Goal: Information Seeking & Learning: Get advice/opinions

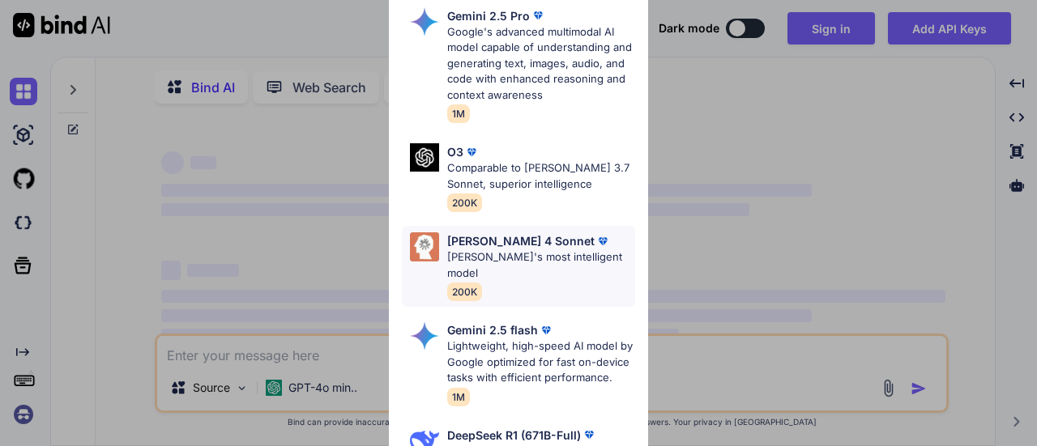
click at [509, 273] on div "Claude 4 Sonnet Claude's most intelligent model 200K" at bounding box center [541, 267] width 188 height 68
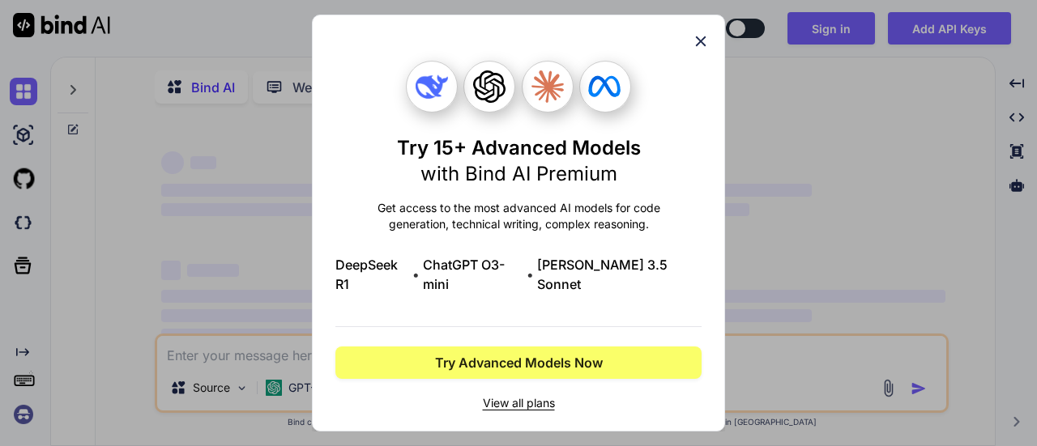
type textarea "x"
click at [501, 395] on span "View all plans" at bounding box center [518, 403] width 366 height 16
drag, startPoint x: 698, startPoint y: 62, endPoint x: 706, endPoint y: 39, distance: 24.1
click at [706, 39] on div "Try 15+ Advanced Models with Bind AI Premium Get access to the most advanced AI…" at bounding box center [518, 223] width 413 height 417
click at [703, 47] on icon at bounding box center [701, 41] width 18 height 18
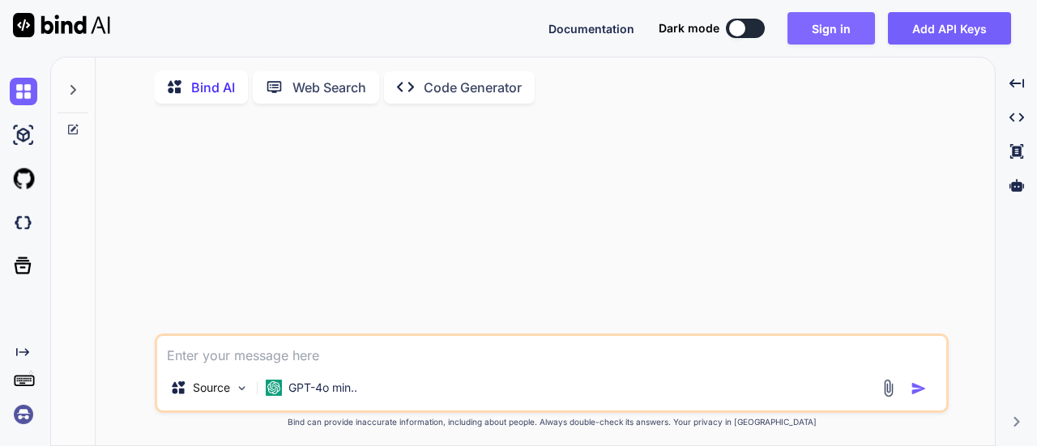
click at [833, 35] on button "Sign in" at bounding box center [832, 28] width 88 height 32
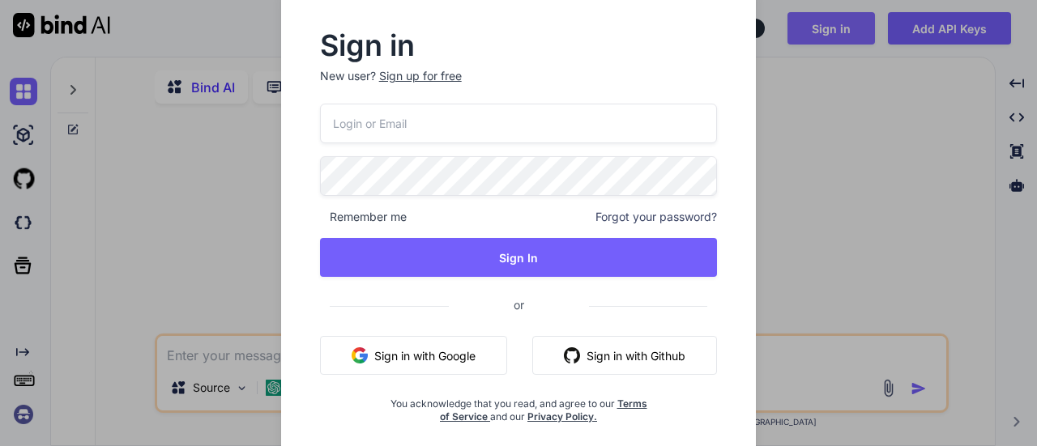
type input "[EMAIL_ADDRESS][DOMAIN_NAME]"
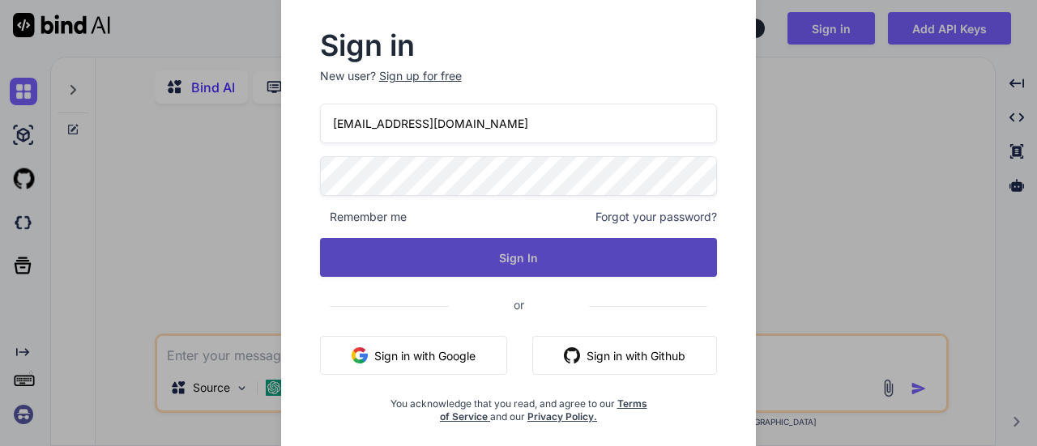
click at [541, 255] on button "Sign In" at bounding box center [519, 257] width 398 height 39
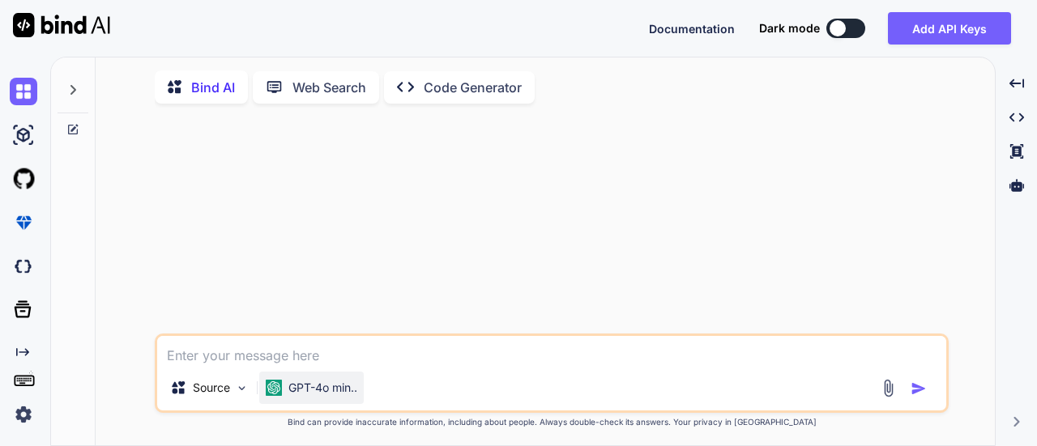
click at [310, 403] on div "GPT-4o min.." at bounding box center [311, 388] width 105 height 32
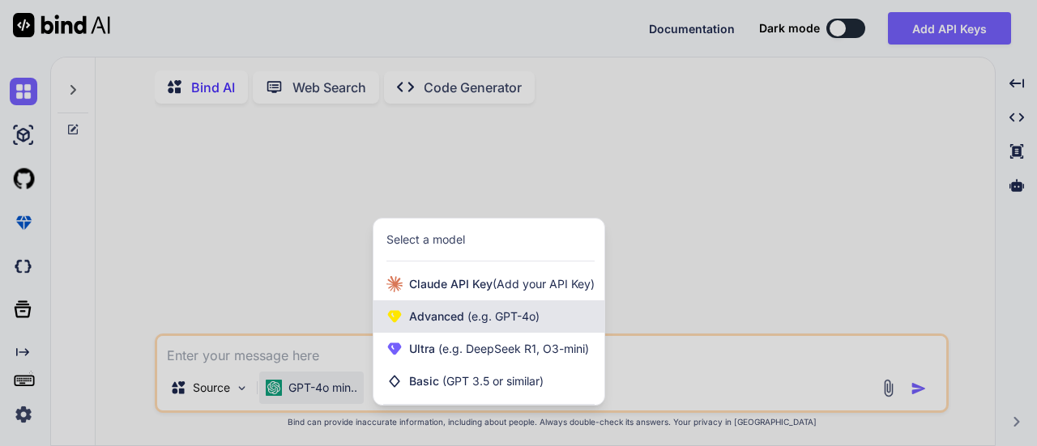
click at [432, 309] on div "Advanced (e.g. GPT-4o)" at bounding box center [489, 317] width 231 height 32
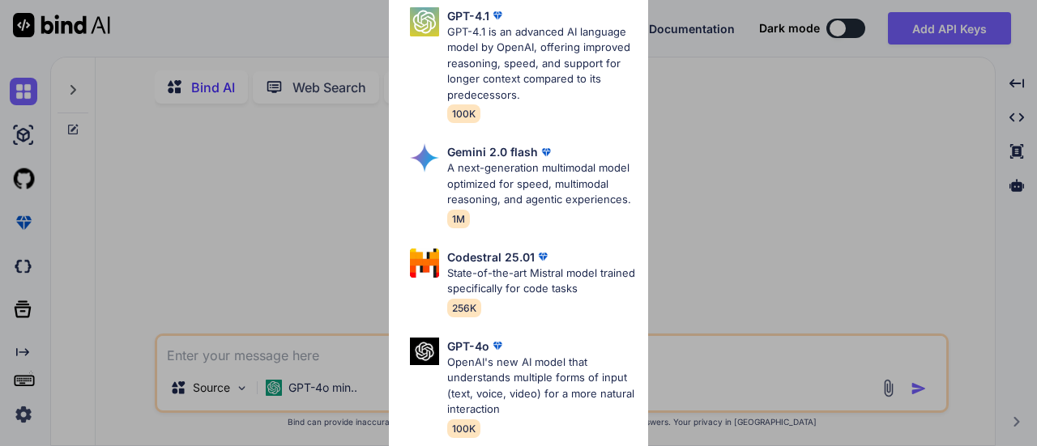
click at [700, 79] on div "Advanced Models GPT-4.1 GPT-4.1 is an advanced AI language model by OpenAI, off…" at bounding box center [518, 223] width 1037 height 446
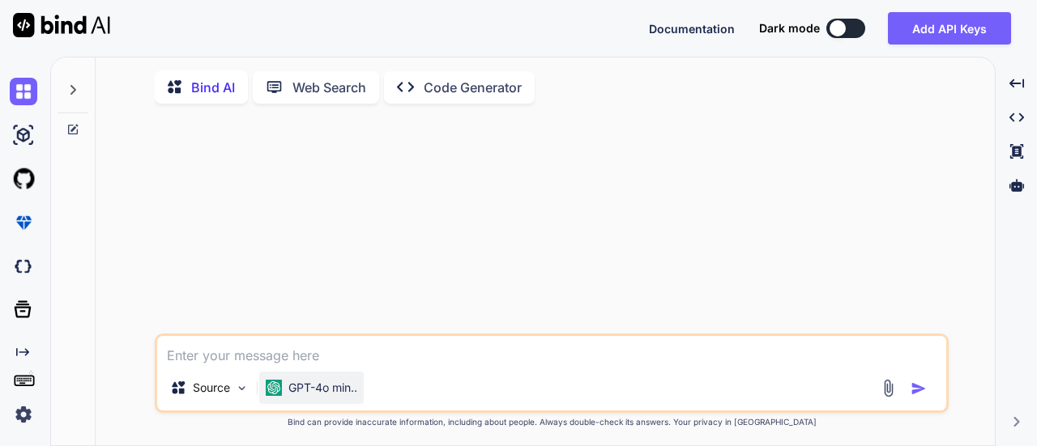
click at [330, 395] on p "GPT-4o min.." at bounding box center [322, 388] width 69 height 16
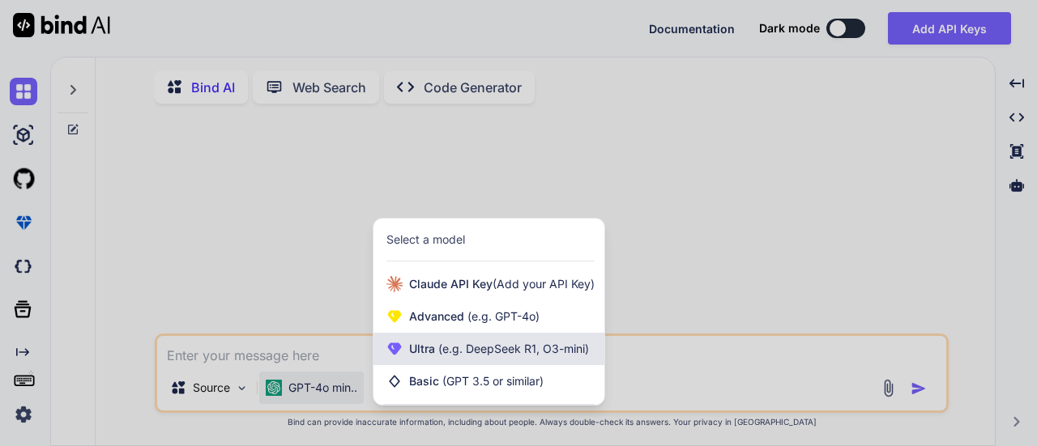
click at [470, 365] on div "Ultra (e.g. DeepSeek R1, O3-mini)" at bounding box center [489, 349] width 231 height 32
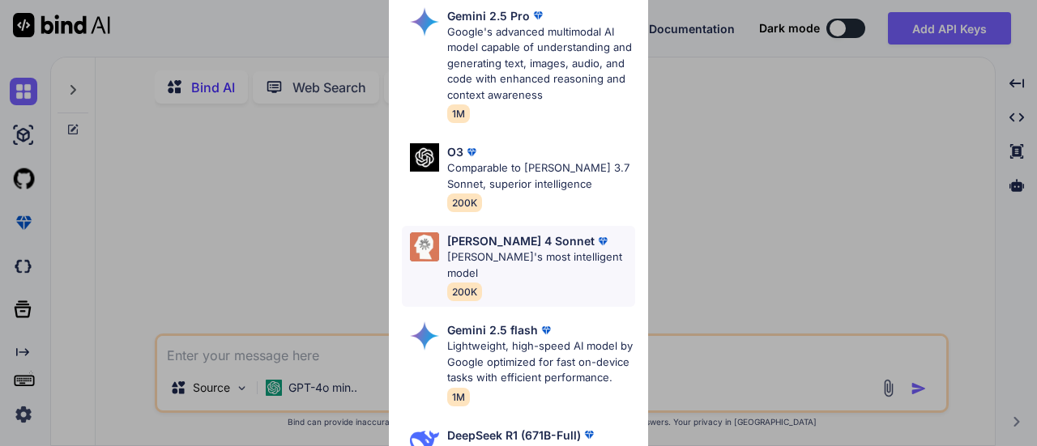
click at [488, 257] on p "[PERSON_NAME]'s most intelligent model" at bounding box center [541, 266] width 188 height 32
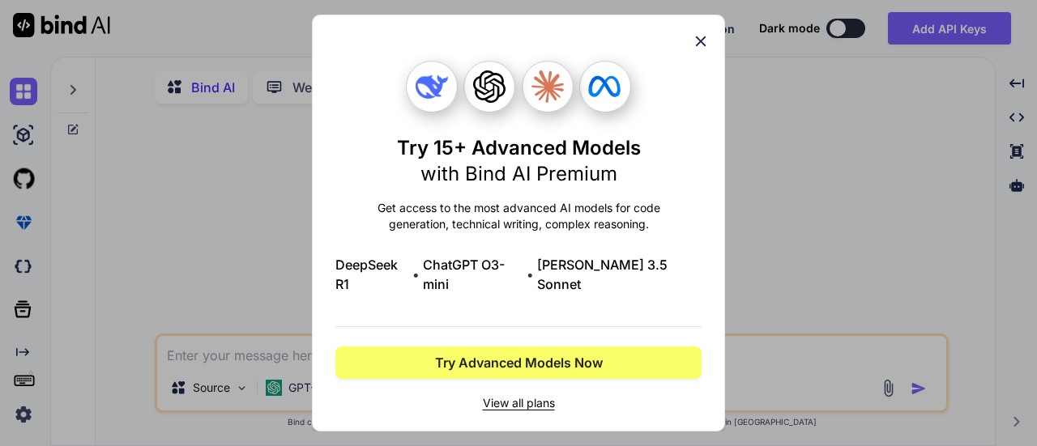
click at [704, 62] on div "Try 15+ Advanced Models with Bind AI Premium Get access to the most advanced AI…" at bounding box center [518, 223] width 413 height 417
click at [703, 50] on icon at bounding box center [701, 41] width 18 height 18
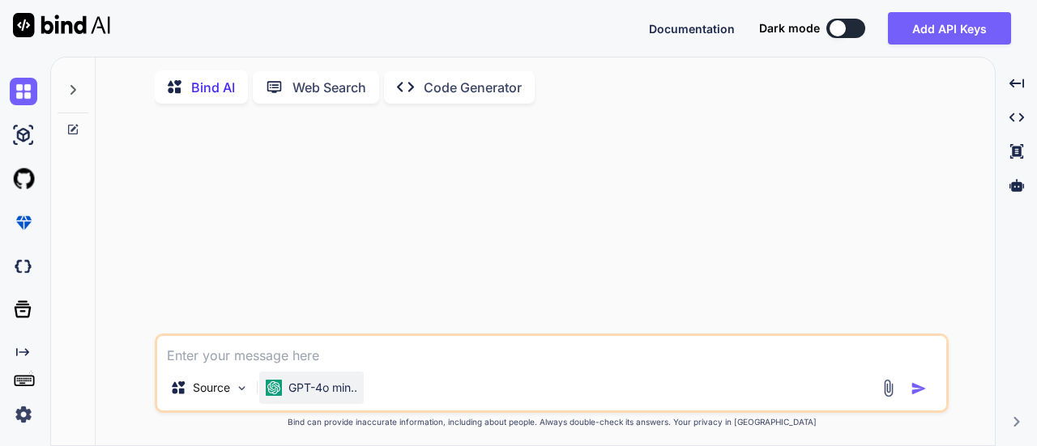
click at [332, 393] on p "GPT-4o min.." at bounding box center [322, 388] width 69 height 16
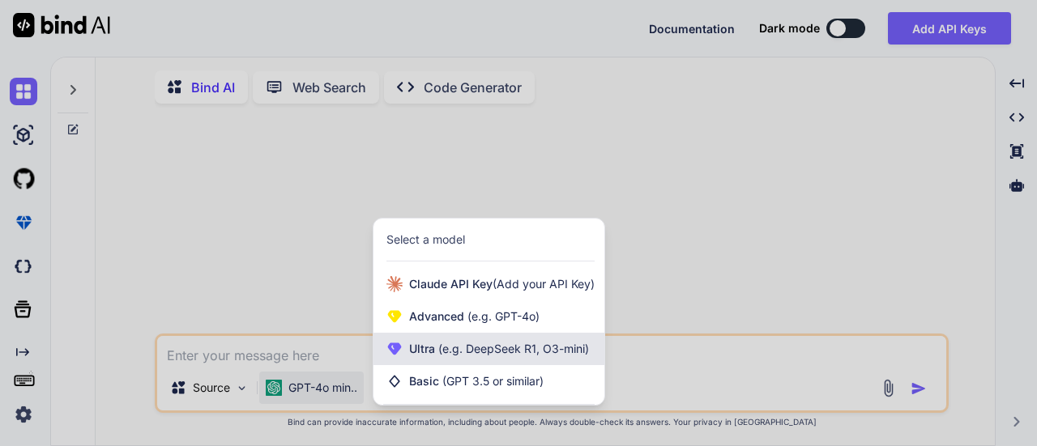
click at [482, 354] on span "(e.g. DeepSeek R1, O3-mini)" at bounding box center [512, 349] width 154 height 14
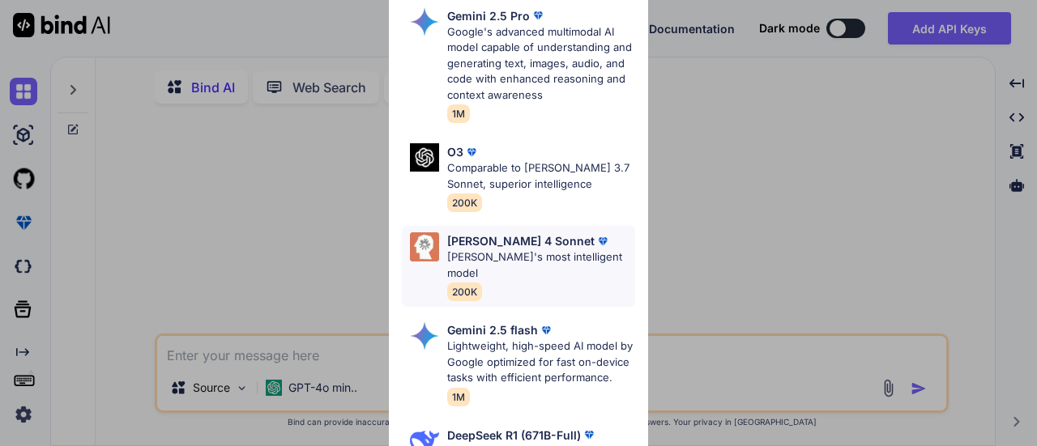
click at [485, 255] on p "[PERSON_NAME]'s most intelligent model" at bounding box center [541, 266] width 188 height 32
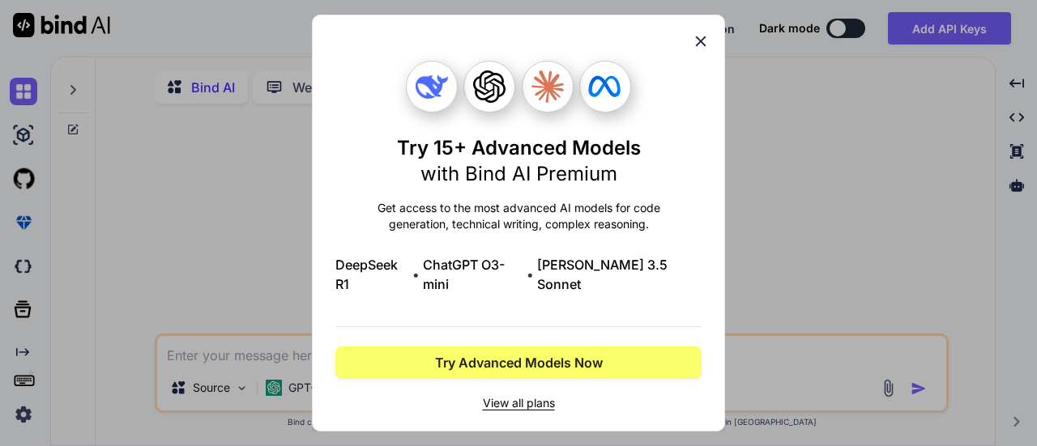
click at [708, 48] on icon at bounding box center [701, 41] width 18 height 18
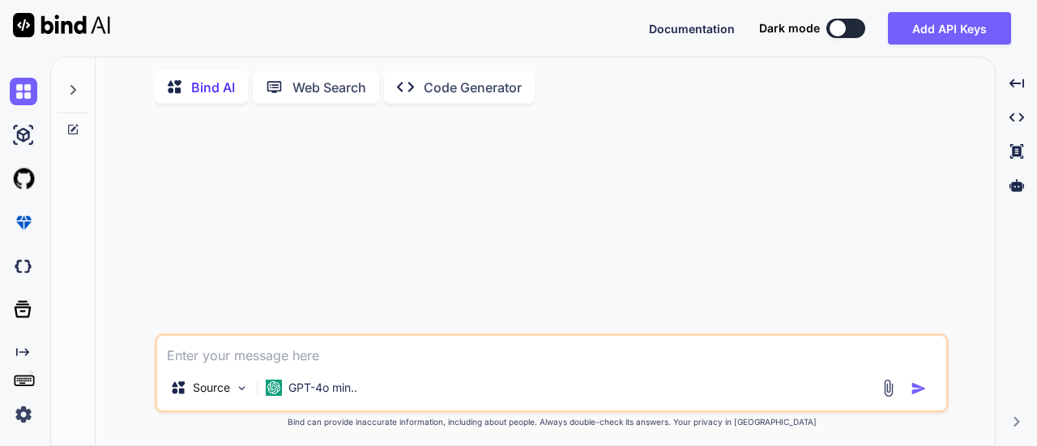
click at [20, 412] on img at bounding box center [24, 415] width 28 height 28
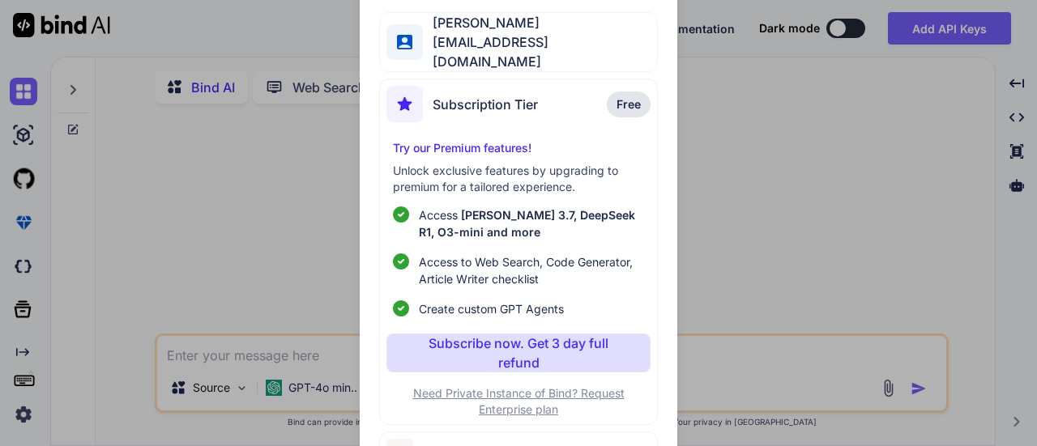
click at [702, 340] on div "My profile Kiran CVenkat bindailtd@ltdmail.io Subscription Tier Free Try our Pr…" at bounding box center [518, 223] width 1037 height 446
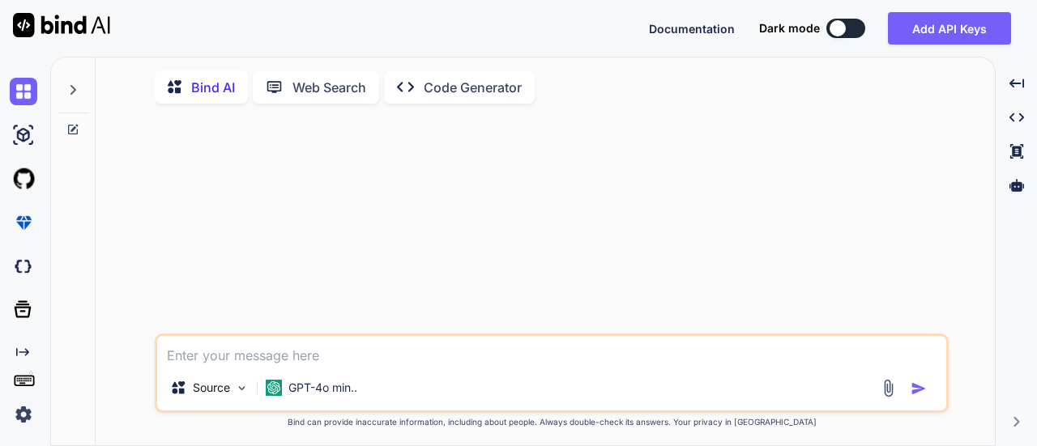
click at [26, 416] on img at bounding box center [24, 415] width 28 height 28
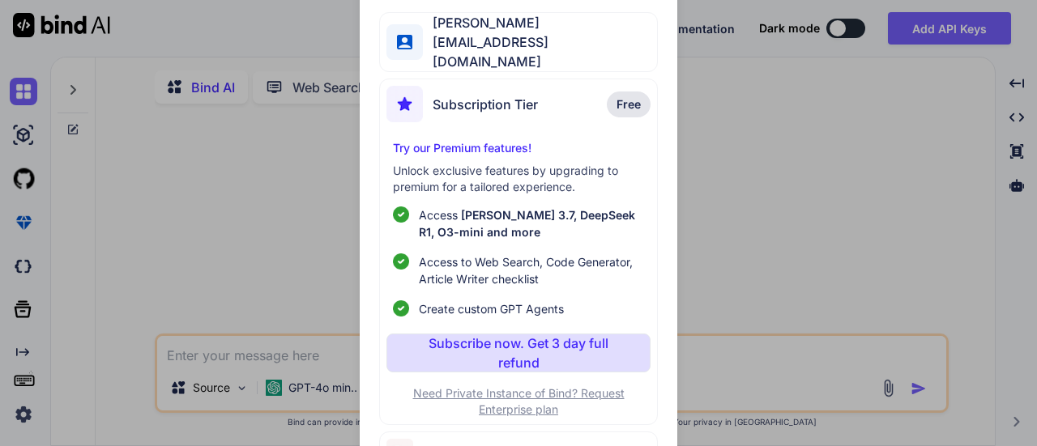
click at [660, 237] on div "My profile Kiran CVenkat bindailtd@ltdmail.io Subscription Tier Free Try our Pr…" at bounding box center [518, 223] width 317 height 539
click at [449, 445] on span "Log out" at bounding box center [446, 452] width 47 height 19
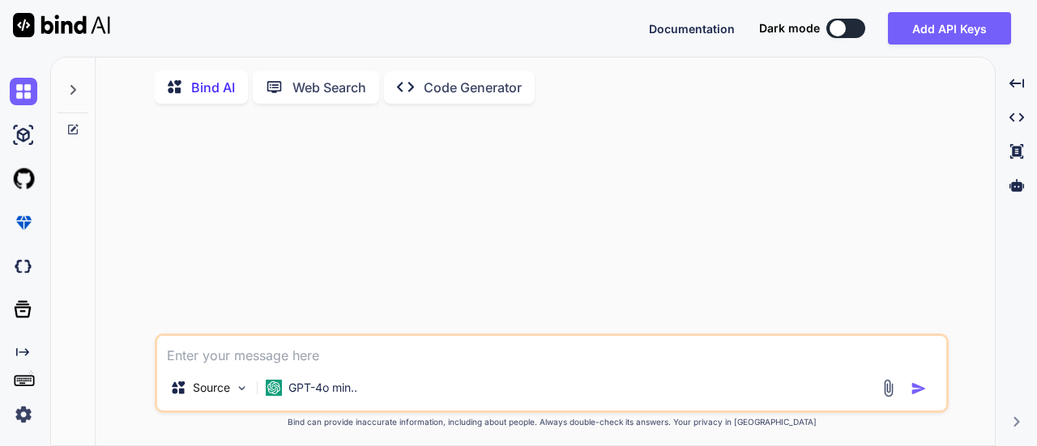
click at [25, 417] on img at bounding box center [24, 415] width 28 height 28
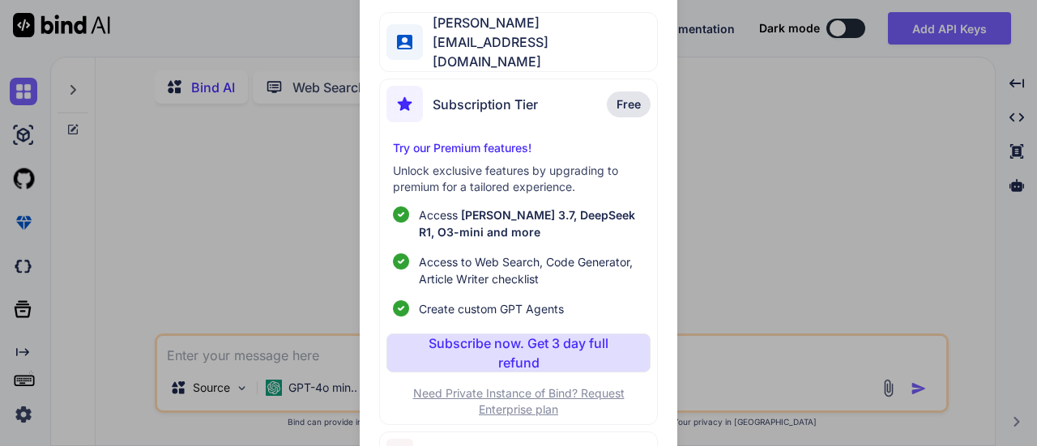
click at [438, 443] on span "Log out" at bounding box center [446, 452] width 47 height 19
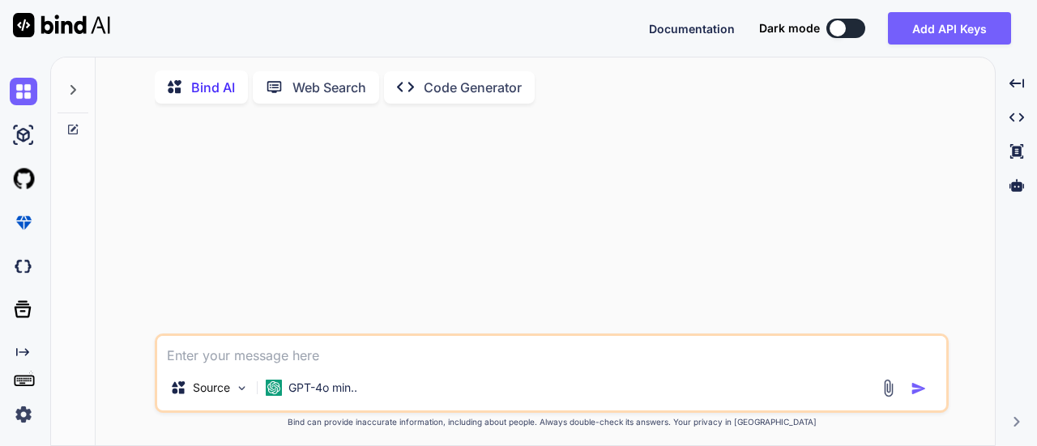
click at [21, 418] on img at bounding box center [24, 415] width 28 height 28
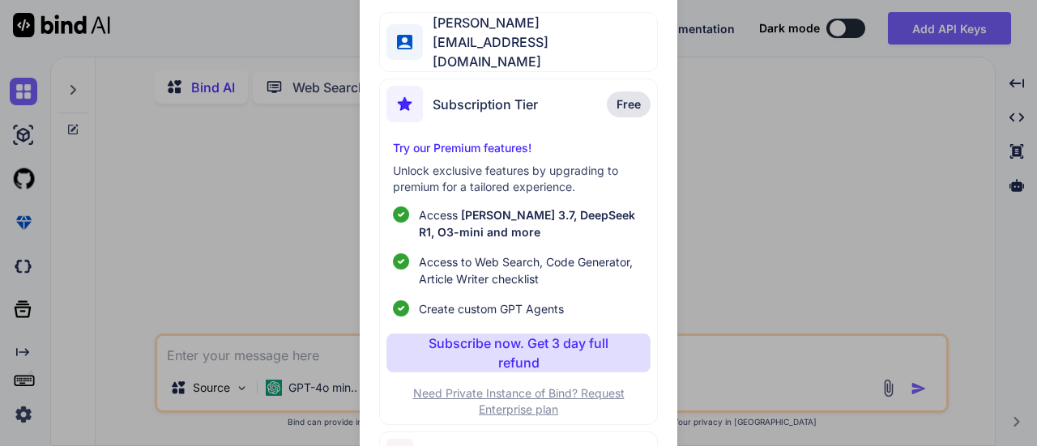
click at [433, 443] on span "Log out" at bounding box center [446, 452] width 47 height 19
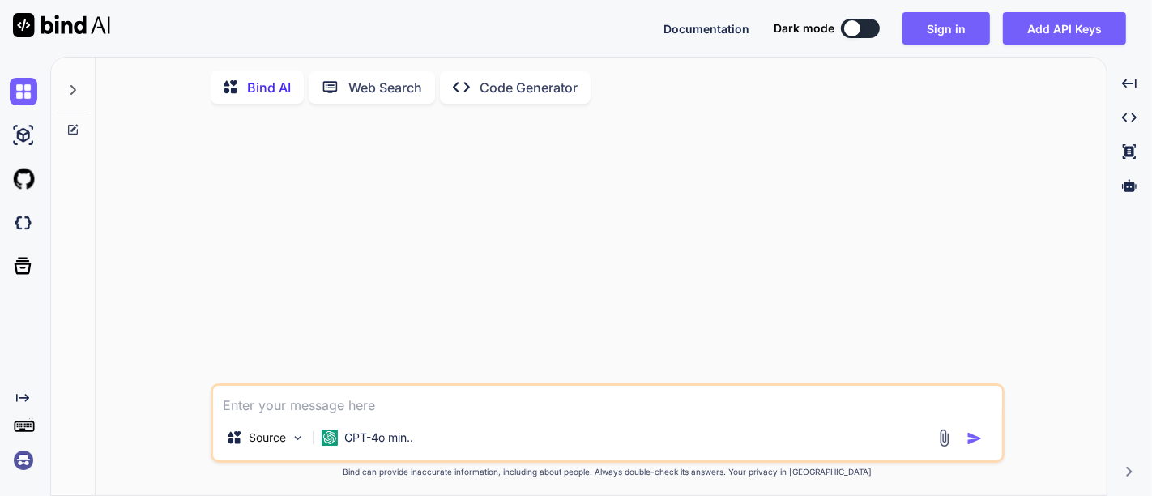
drag, startPoint x: 0, startPoint y: 0, endPoint x: 461, endPoint y: 324, distance: 563.6
click at [461, 324] on div at bounding box center [609, 250] width 791 height 267
click at [384, 444] on p "GPT-4o min.." at bounding box center [378, 437] width 69 height 16
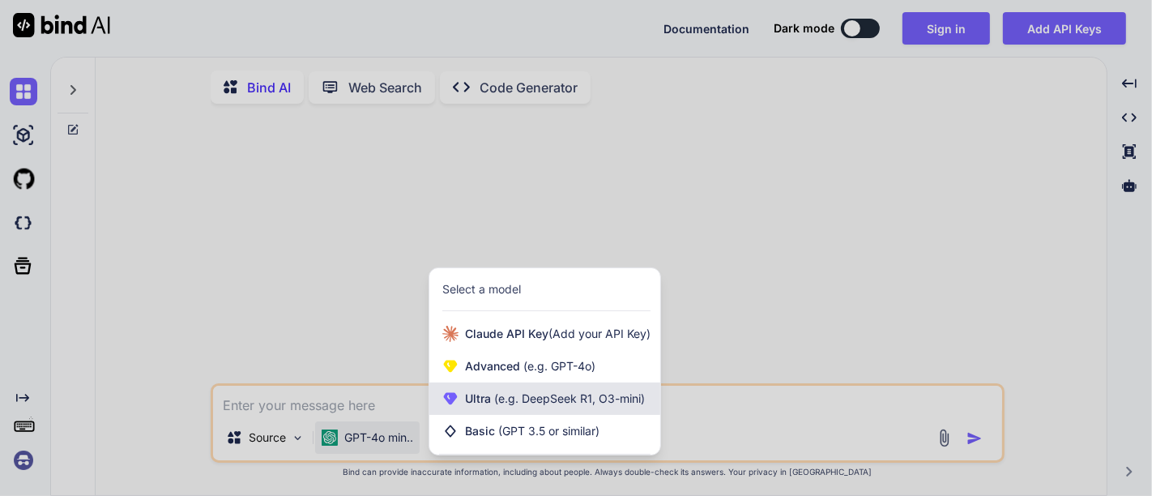
click at [514, 399] on span "(e.g. DeepSeek R1, O3-mini)" at bounding box center [568, 398] width 154 height 14
type textarea "x"
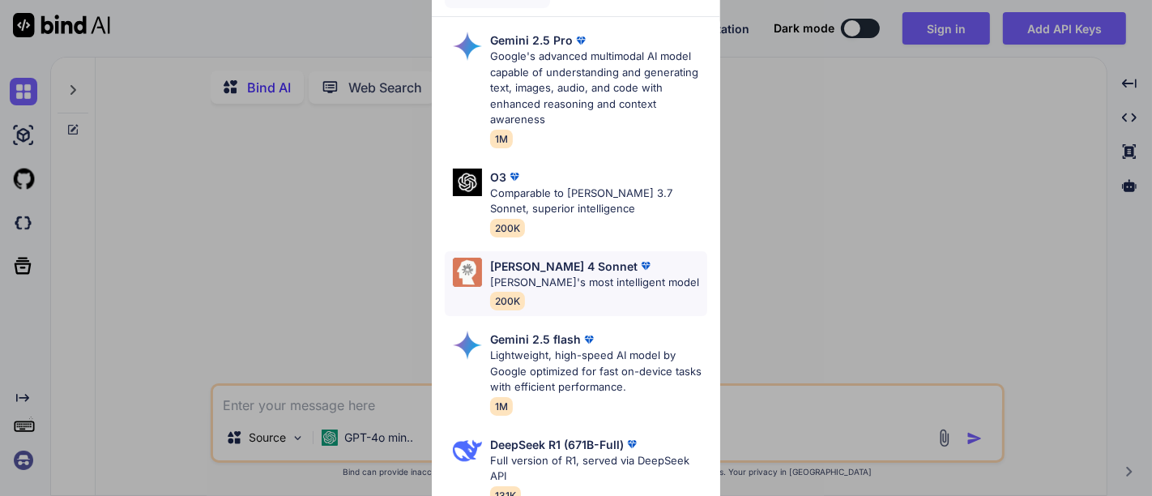
click at [530, 280] on p "[PERSON_NAME]'s most intelligent model" at bounding box center [594, 283] width 209 height 16
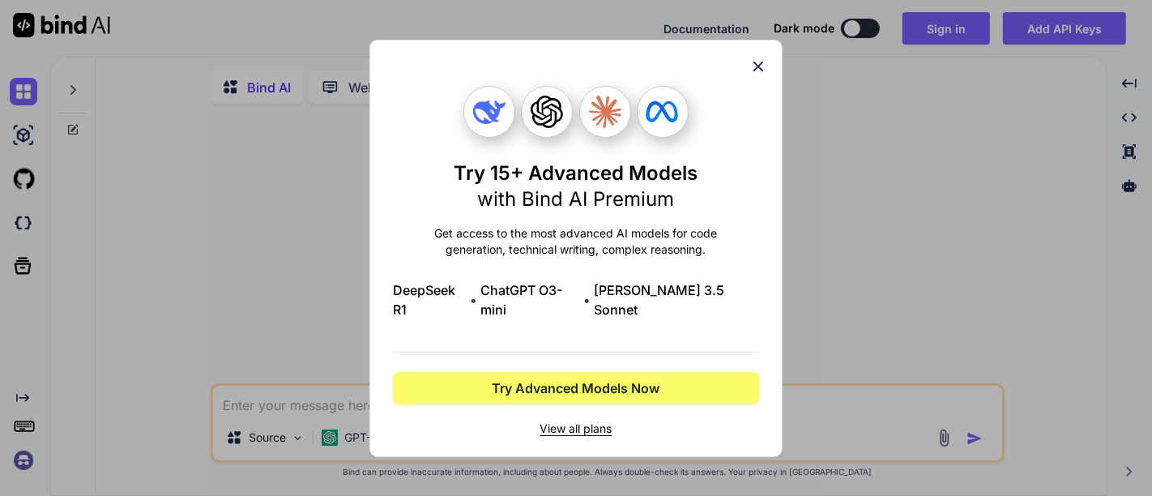
click at [761, 75] on icon at bounding box center [758, 67] width 18 height 18
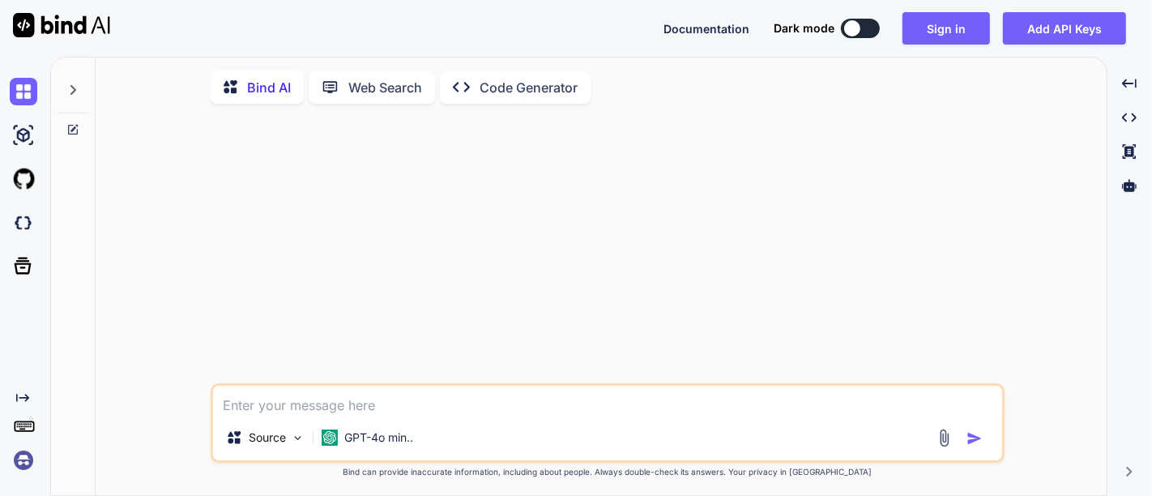
click at [21, 446] on img at bounding box center [24, 460] width 28 height 28
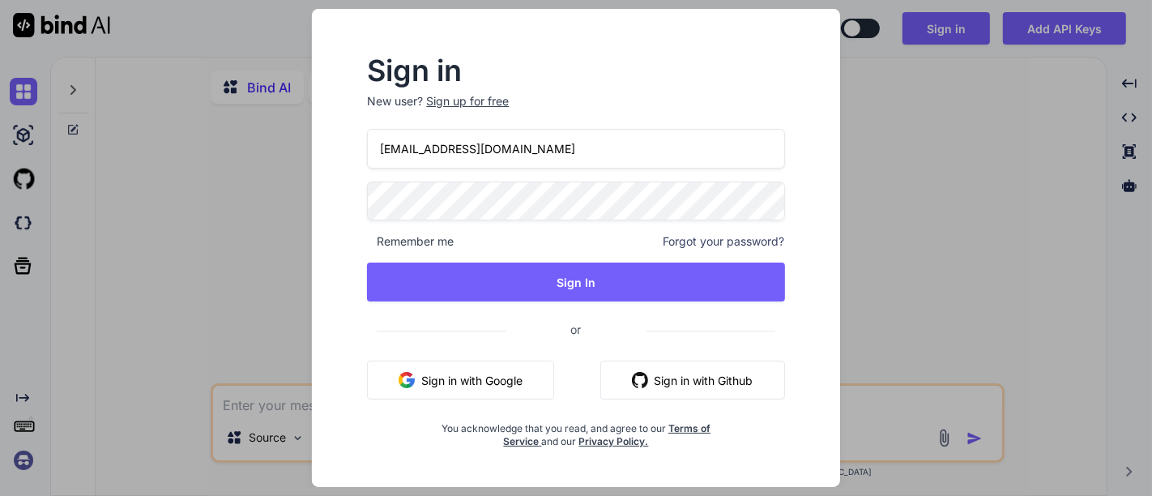
click at [367, 129] on div at bounding box center [367, 129] width 0 height 0
type input "[EMAIL_ADDRESS][DOMAIN_NAME]"
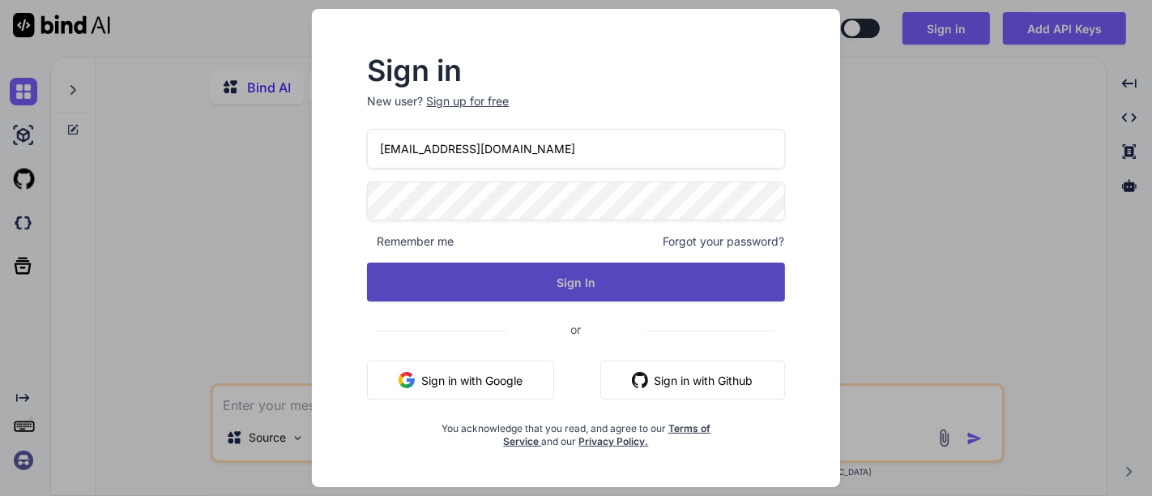
click at [575, 279] on button "Sign In" at bounding box center [575, 282] width 417 height 39
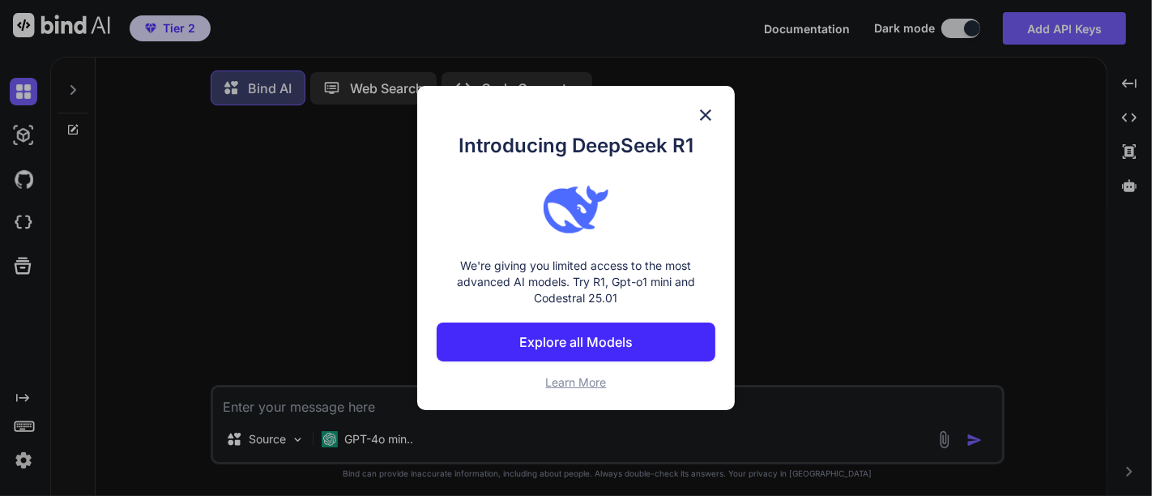
click at [711, 113] on img at bounding box center [705, 114] width 19 height 19
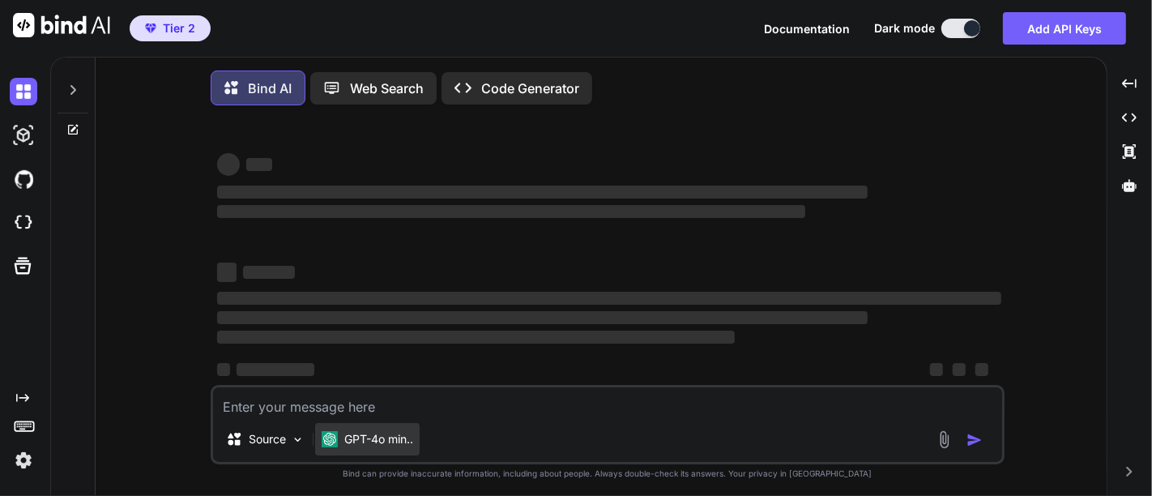
click at [386, 446] on p "GPT-4o min.." at bounding box center [378, 439] width 69 height 16
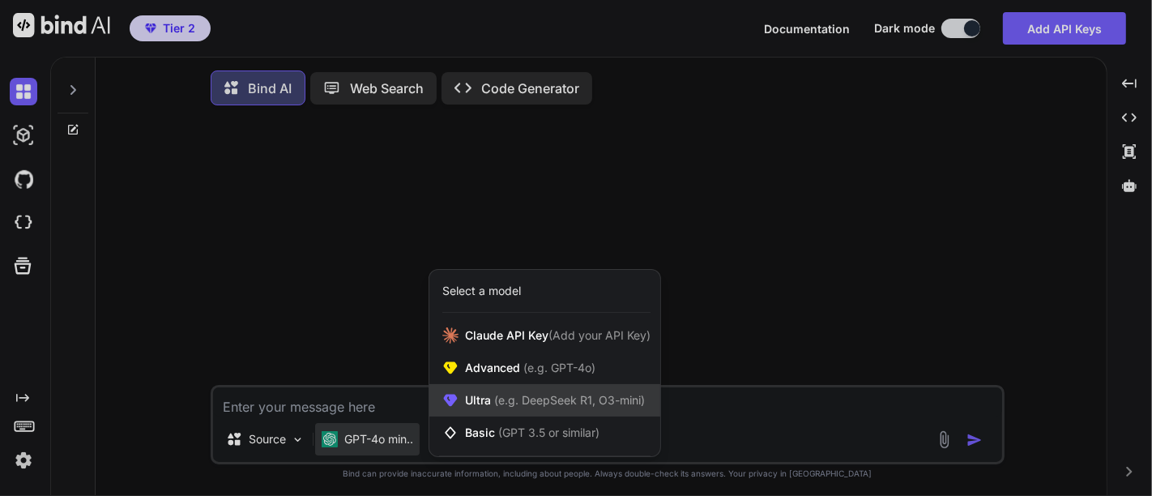
click at [503, 395] on span "Ultra (e.g. DeepSeek R1, O3-mini)" at bounding box center [555, 400] width 180 height 16
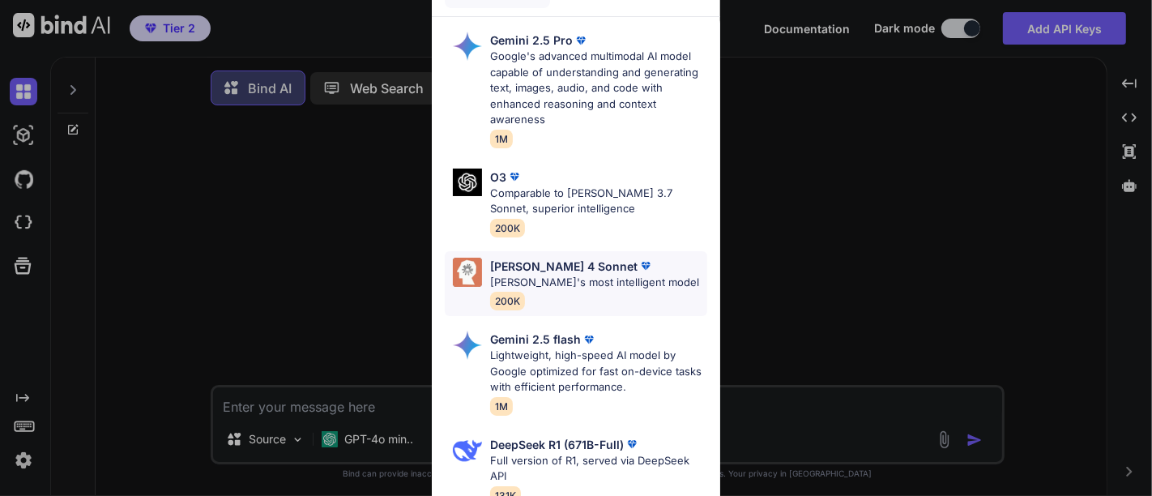
click at [549, 270] on p "[PERSON_NAME] 4 Sonnet" at bounding box center [563, 266] width 147 height 17
type textarea "x"
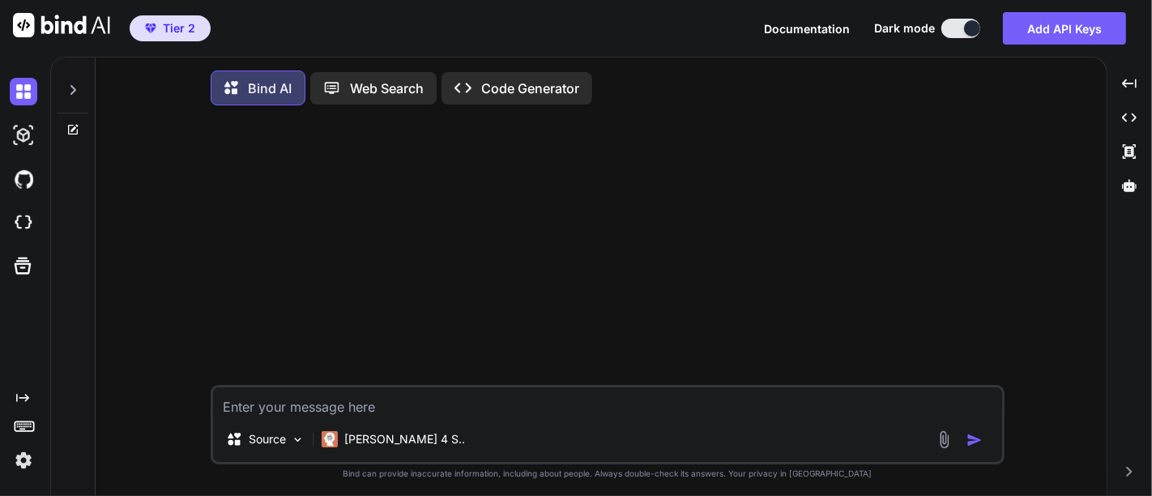
click at [404, 399] on textarea at bounding box center [607, 401] width 789 height 29
type textarea "I"
type textarea "x"
click at [379, 405] on textarea "I" at bounding box center [607, 401] width 789 height 29
paste textarea "I am looking for a full python code 1. Reads your input Excel (input_source_xls…"
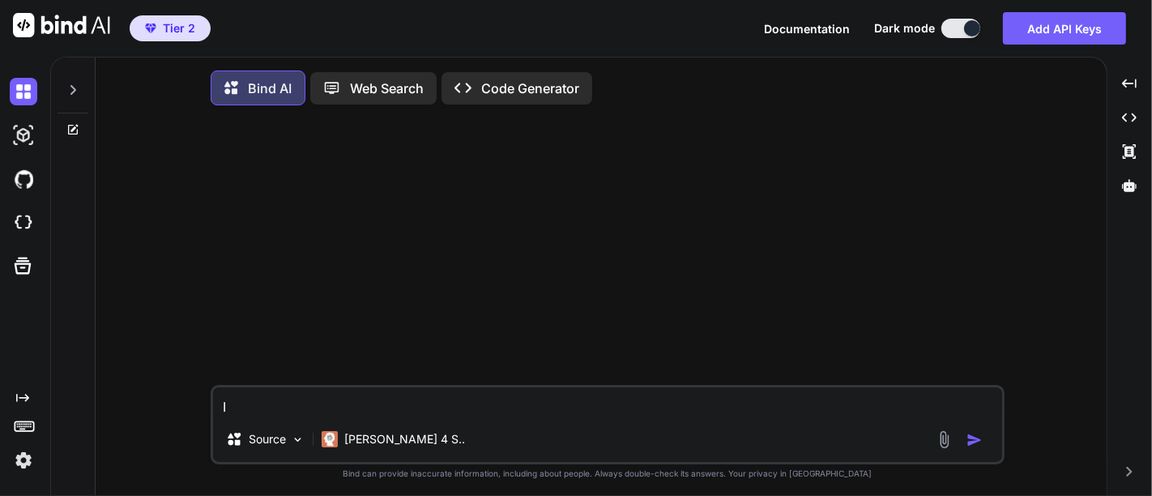
type textarea "II am looking for a full python code 1. Reads your input Excel (input_source_xl…"
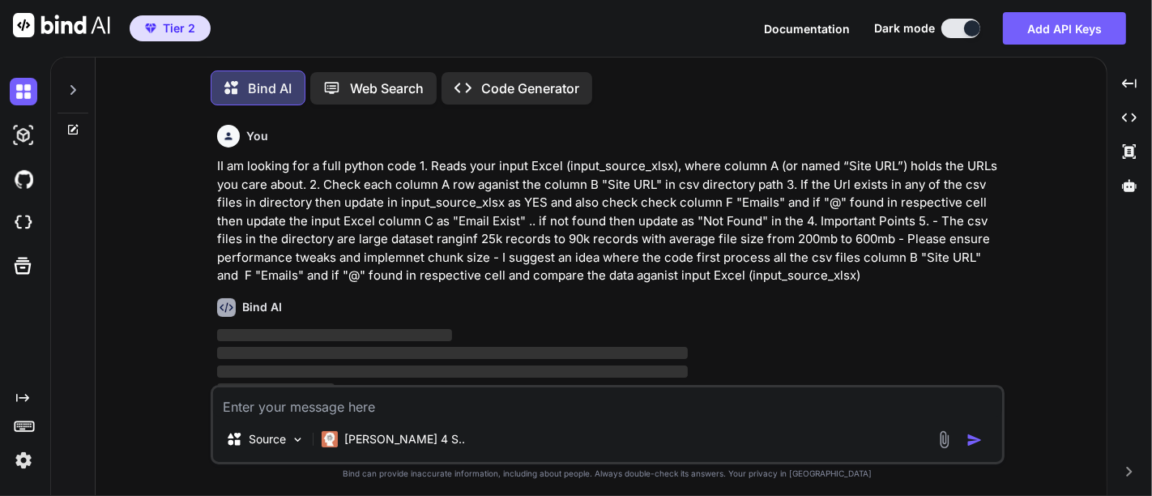
scroll to position [6, 0]
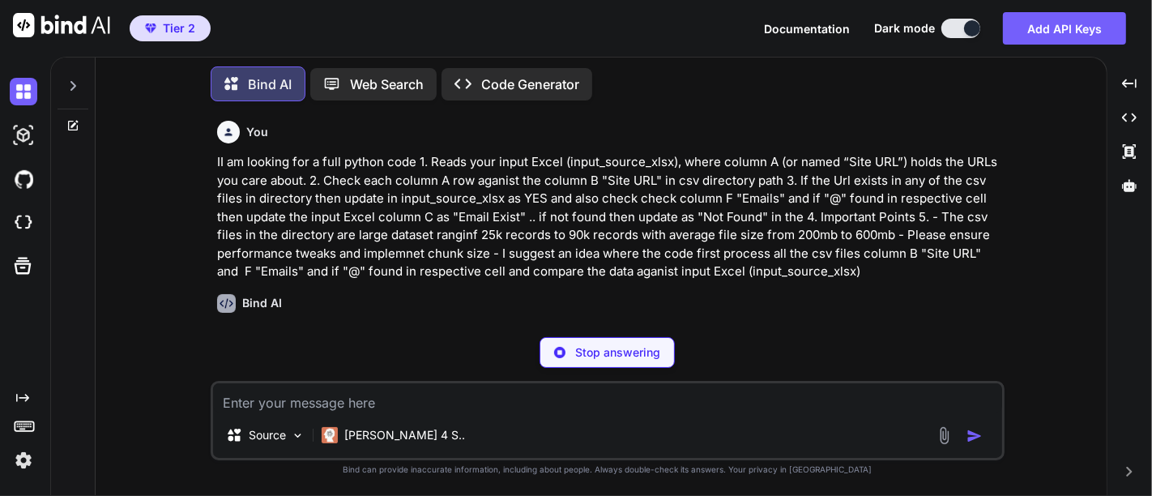
click at [476, 176] on p "II am looking for a full python code 1. Reads your input Excel (input_source_xl…" at bounding box center [609, 217] width 784 height 128
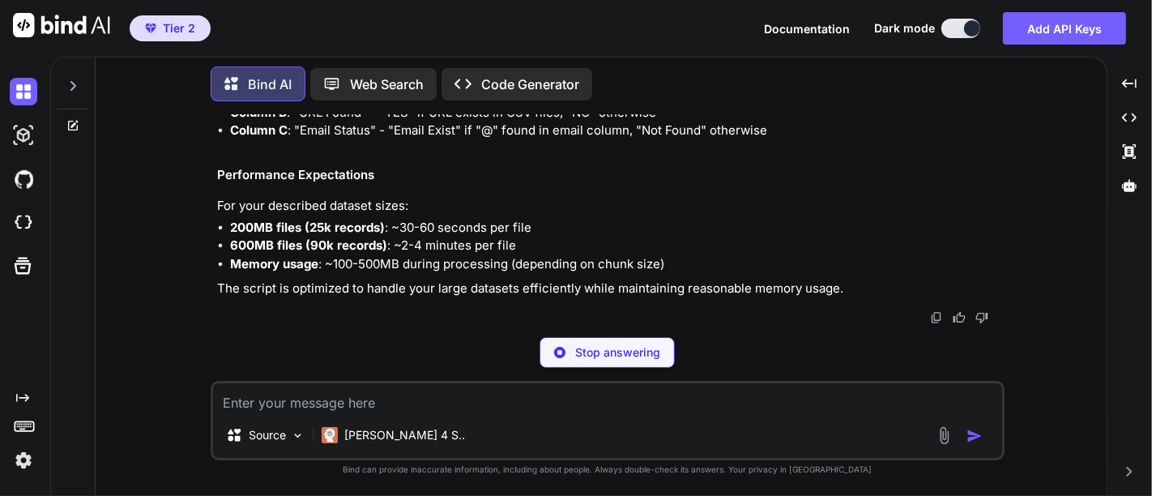
scroll to position [3312, 0]
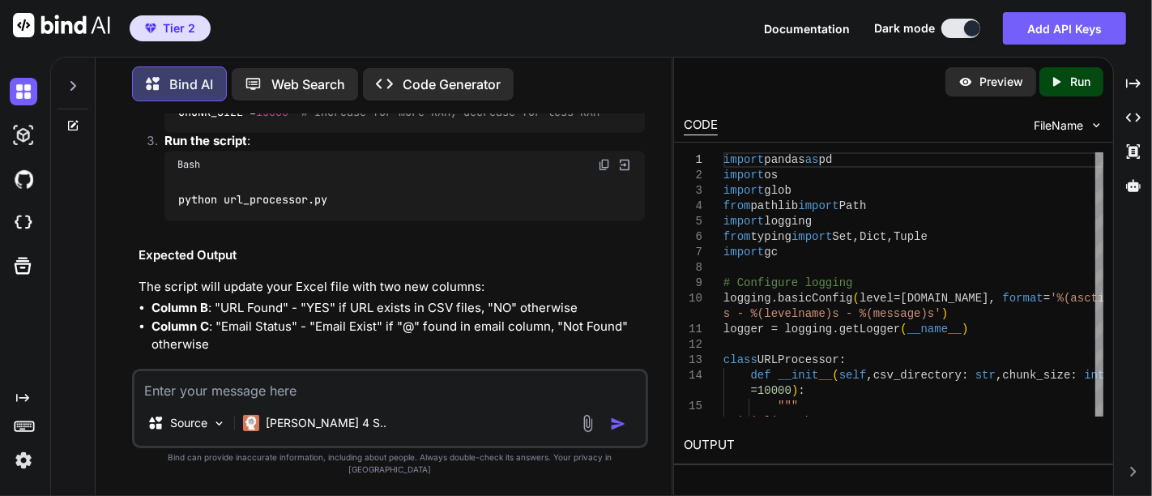
scroll to position [3060, 0]
drag, startPoint x: 177, startPoint y: 154, endPoint x: 567, endPoint y: 151, distance: 390.6
copy code "OUTPUT_EXCEL_PATH = r"C:\path\to\your\output_updated.xlsx""
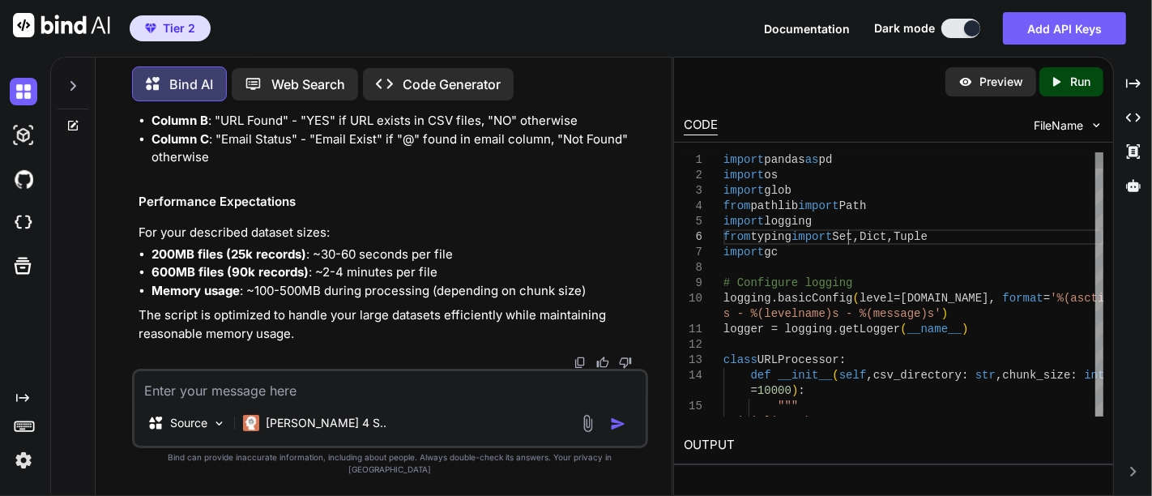
scroll to position [0, 0]
type textarea "import pandas as pd import os import glob from pathlib import Path import loggi…"
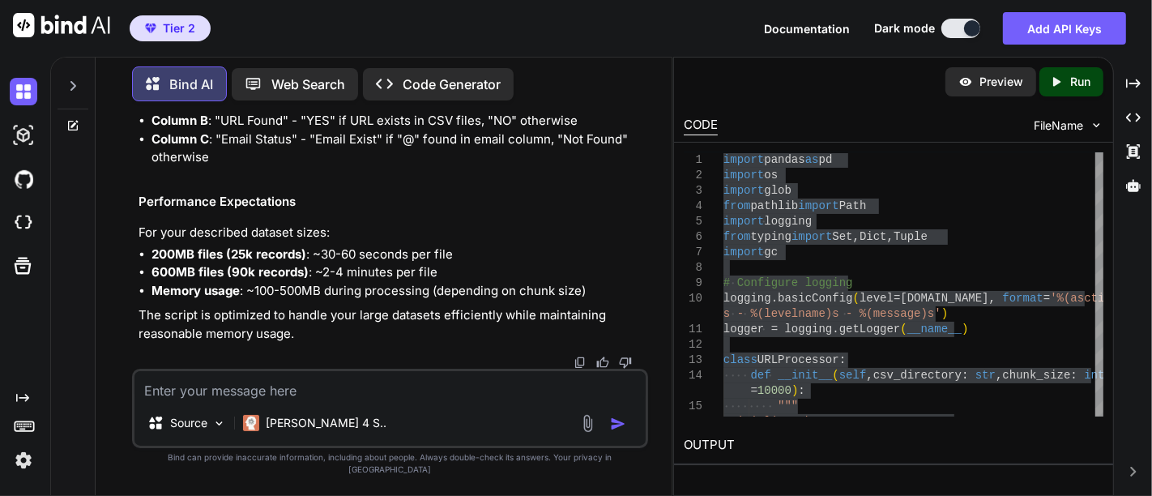
click at [351, 400] on textarea at bounding box center [390, 385] width 511 height 29
paste textarea "[DATE] 18:22:42,106 - INFO - Processing file: Output_TPCOM_5_0.csv [DATE] 18:22…"
type textarea "[DATE] 18:22:42,106 - INFO - Processing file: Output_TPCOM_5_0.csv [DATE] 18:22…"
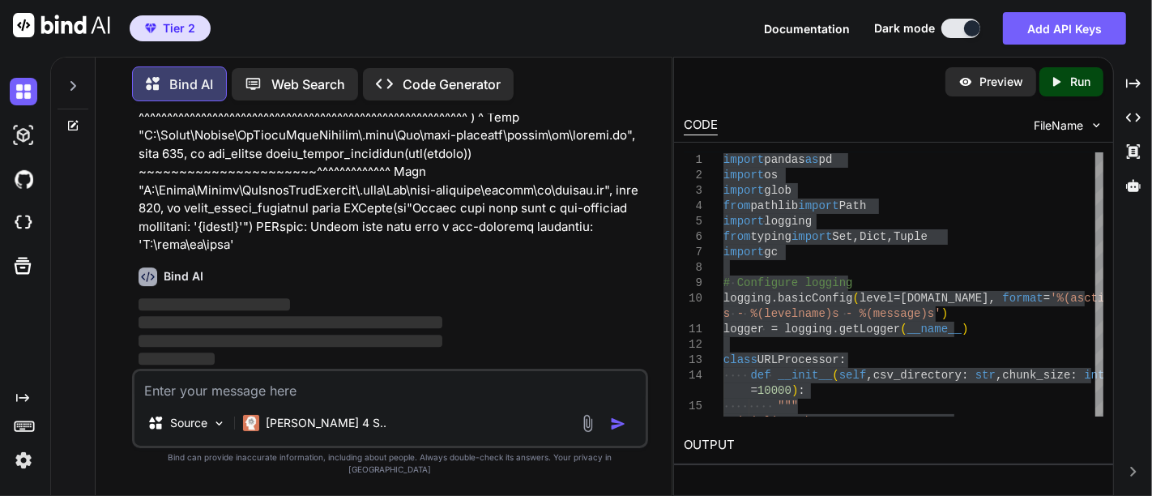
scroll to position [5535, 0]
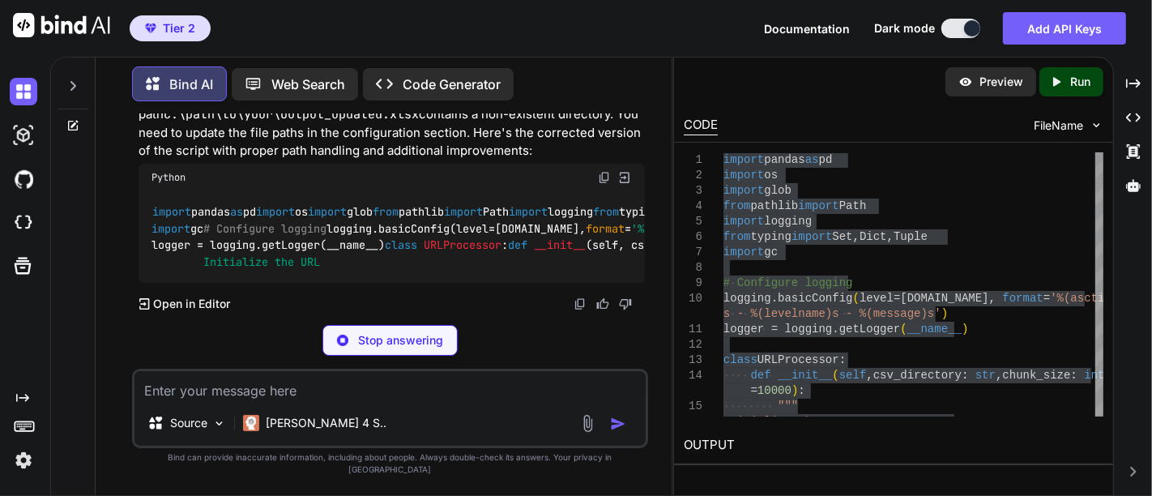
click at [419, 122] on code "C:\path\to\your\output_updated.xlsx" at bounding box center [291, 114] width 255 height 16
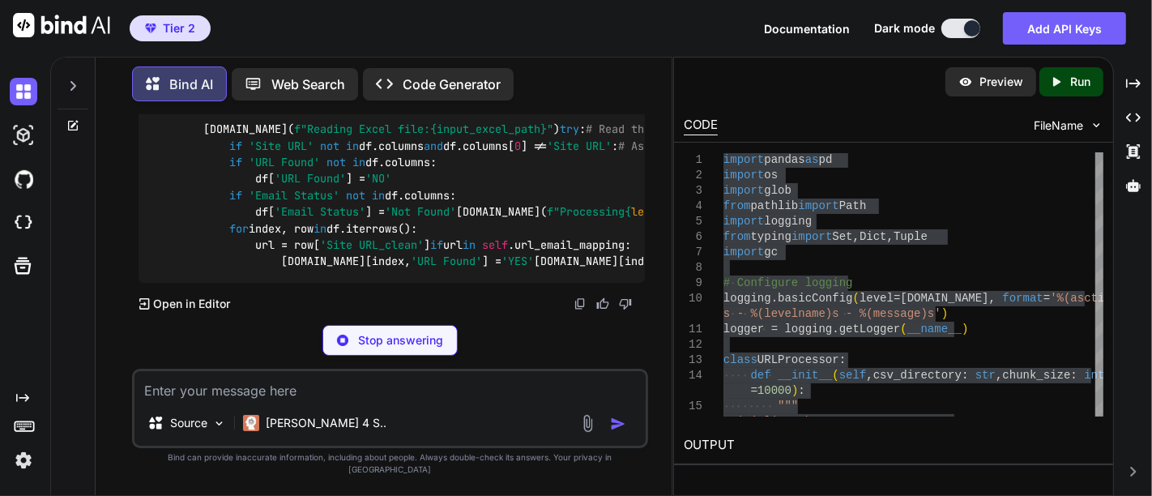
scroll to position [6297, 0]
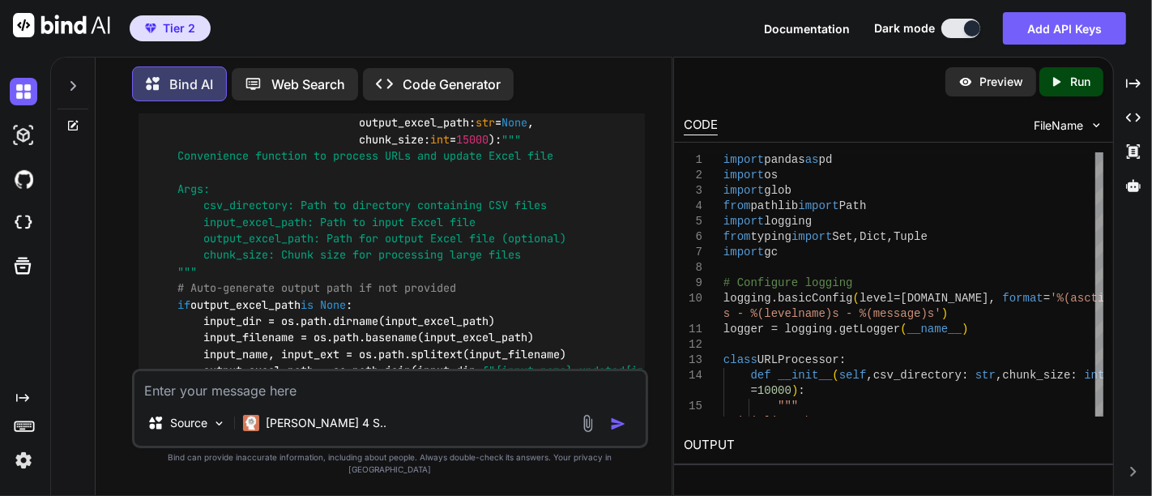
click at [322, 400] on textarea at bounding box center [390, 385] width 511 height 29
paste textarea "warn( C:\Users\[PERSON_NAME]\PyCharmMiscProject\.venv\Lib\site-packages\xlsxwri…"
type textarea "warn( C:\Users\[PERSON_NAME]\PyCharmMiscProject\.venv\Lib\site-packages\xlsxwri…"
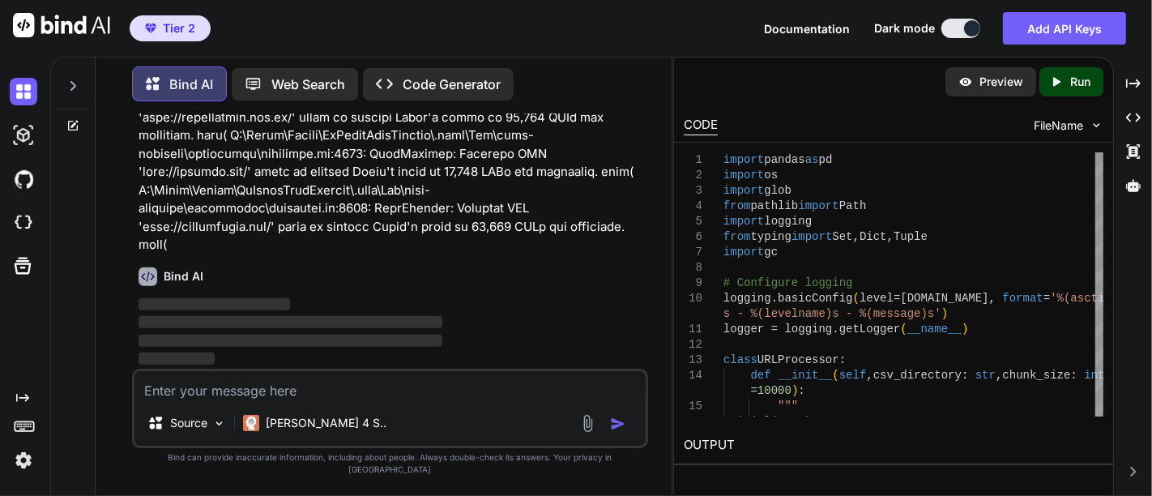
scroll to position [11820, 0]
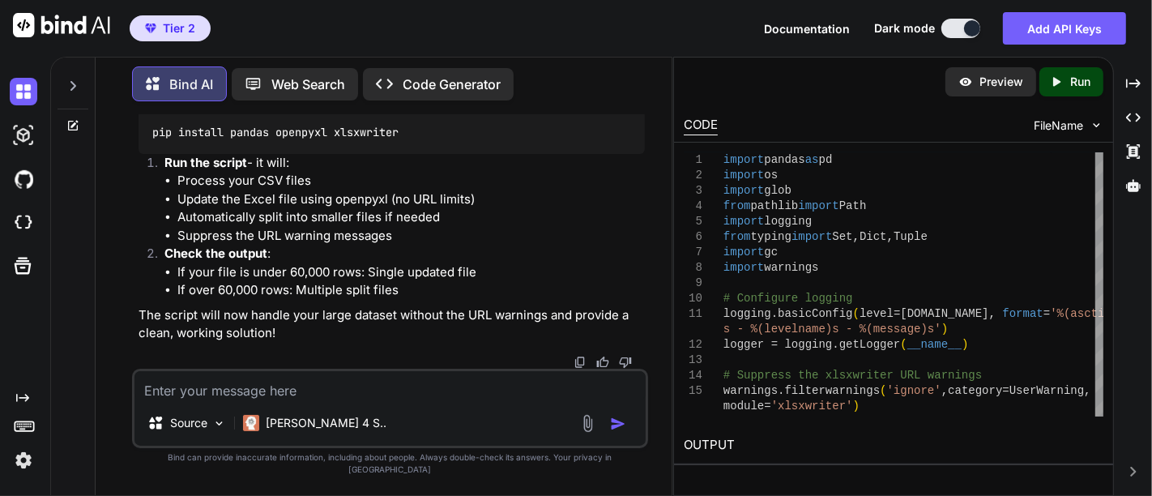
scroll to position [16059, 0]
